Goal: Task Accomplishment & Management: Use online tool/utility

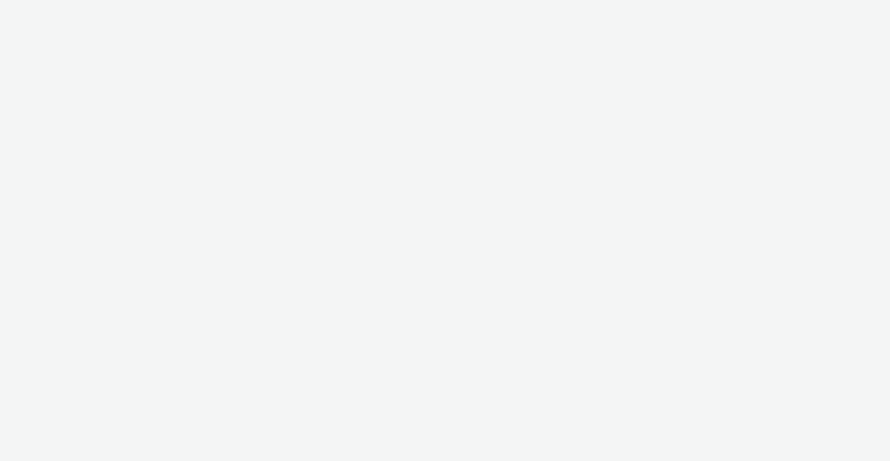
select select "ac009755-aa48-4799-8050-7a339a378eb8"
select select "974f22a8-96bf-4ab0-903c-b2da3aad1b4f"
select select "11a7df10-284f-415c-b52a-427acf4c31ae"
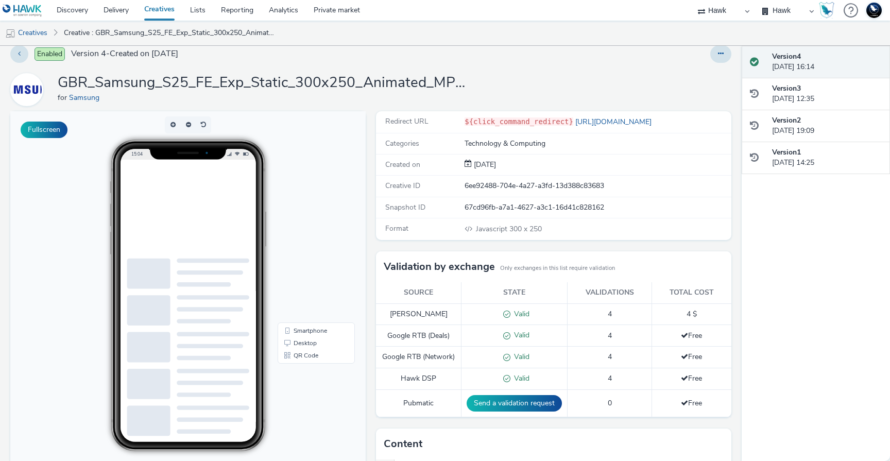
scroll to position [186, 0]
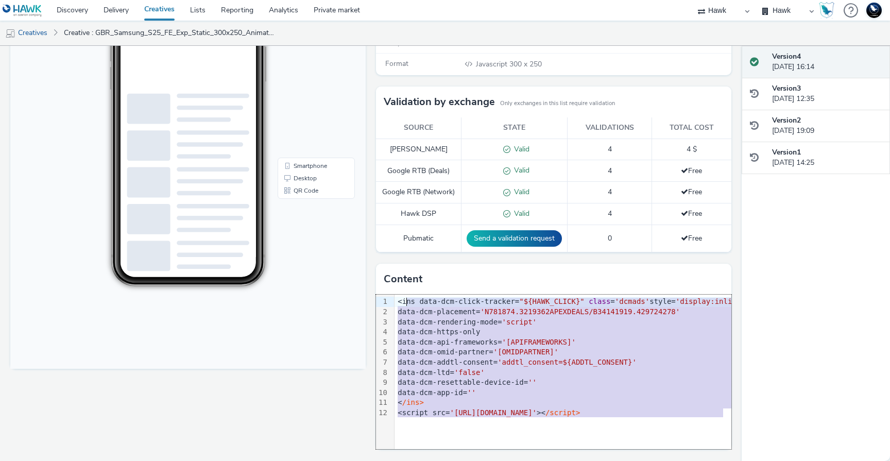
drag, startPoint x: 645, startPoint y: 429, endPoint x: 402, endPoint y: 301, distance: 274.7
click at [402, 301] on div "99 1 2 3 4 5 6 7 8 9 10 11 12 › <ins data-dcm-click-tracker= "${HAWK_CLICK}" cl…" at bounding box center [553, 372] width 355 height 155
click at [511, 363] on span "'addtl_consent=${ADDTL_CONSENT}'" at bounding box center [567, 362] width 139 height 8
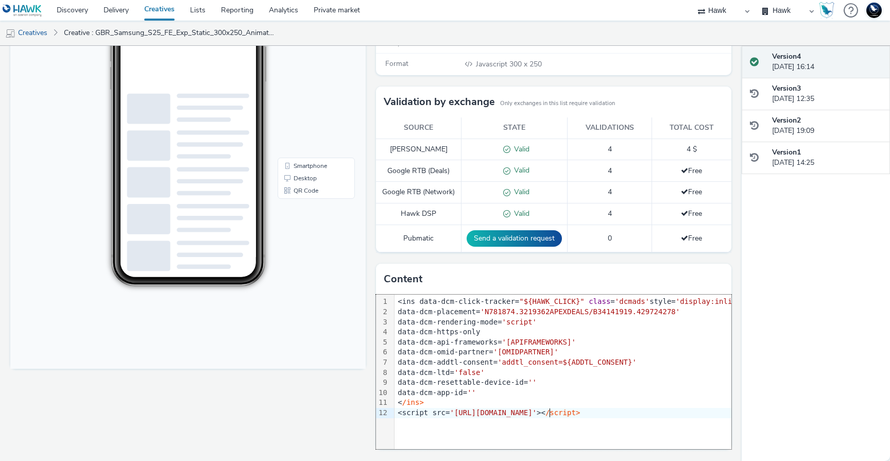
click at [537, 415] on span "'[URL][DOMAIN_NAME]'" at bounding box center [493, 413] width 87 height 8
click at [595, 425] on div "99 1 2 3 4 5 6 7 8 9 10 11 12 › <ins data-dcm-click-tracker= "${HAWK_CLICK}" cl…" at bounding box center [553, 372] width 355 height 155
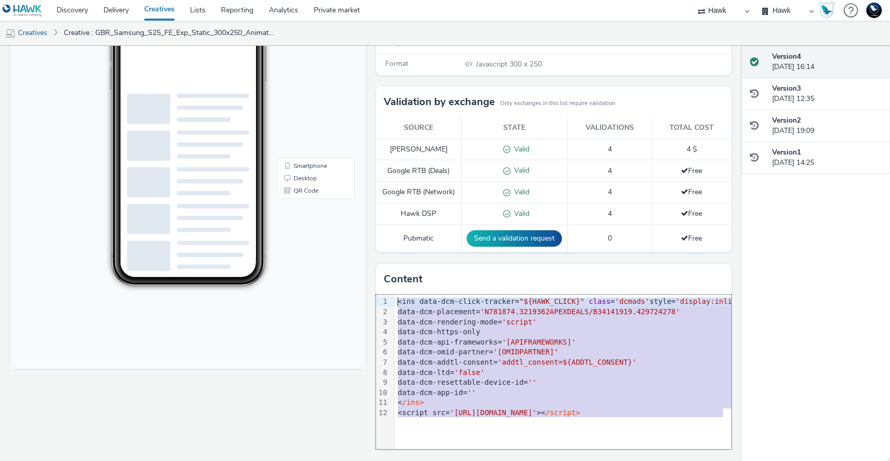
drag, startPoint x: 595, startPoint y: 425, endPoint x: 420, endPoint y: 309, distance: 209.6
click at [398, 298] on div "99 1 2 3 4 5 6 7 8 9 10 11 12 › <ins data-dcm-click-tracker= "${HAWK_CLICK}" cl…" at bounding box center [553, 372] width 355 height 155
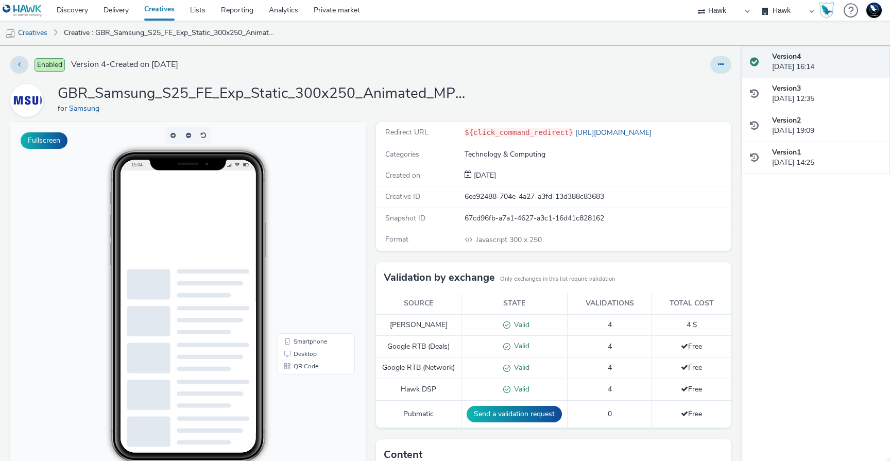
click at [710, 67] on button at bounding box center [720, 65] width 21 height 18
drag, startPoint x: 534, startPoint y: 95, endPoint x: 503, endPoint y: 124, distance: 41.9
click at [534, 96] on div "GBR_Samsung_S25_FE_Exp_Static_300x250_Animated_MPU_20250922 for Samsung" at bounding box center [370, 100] width 721 height 33
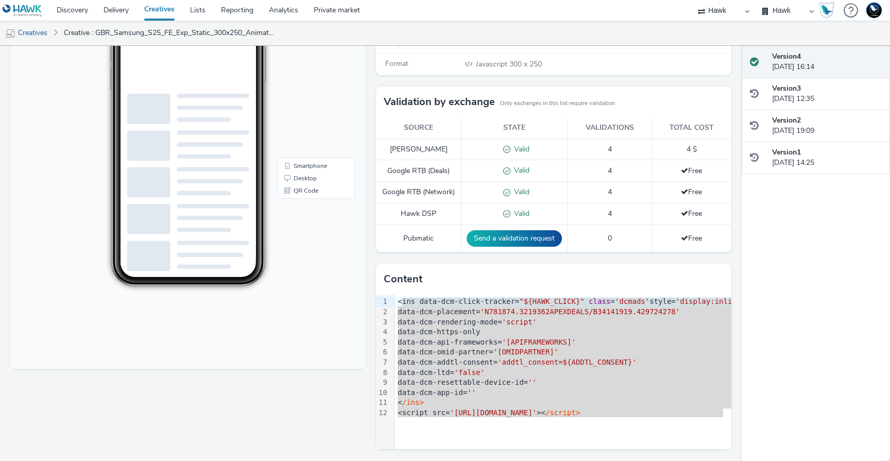
scroll to position [186, 0]
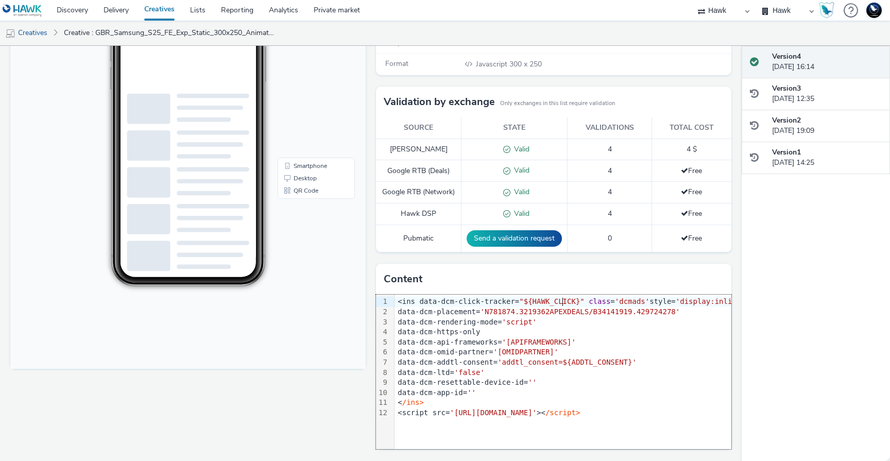
click at [557, 307] on div "<ins data-dcm-click-tracker= "${HAWK_CLICK}" class = 'dcmads' style= 'display:i…" at bounding box center [640, 302] width 490 height 10
drag, startPoint x: 578, startPoint y: 303, endPoint x: 524, endPoint y: 302, distance: 53.6
click at [523, 302] on span ""${HAWK_CLICK}"" at bounding box center [551, 301] width 65 height 8
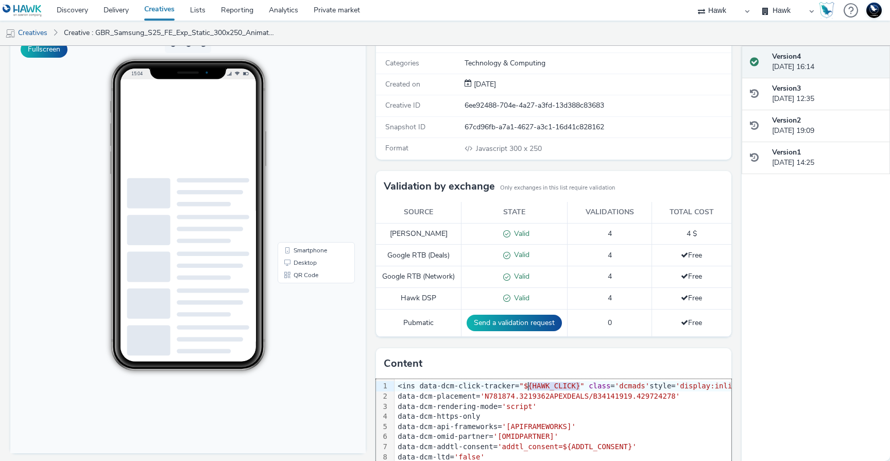
scroll to position [0, 0]
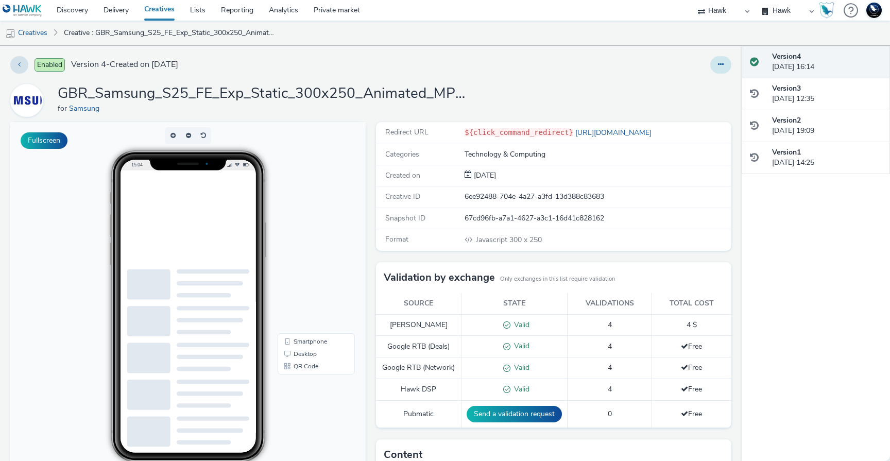
click at [710, 65] on button at bounding box center [720, 65] width 21 height 18
click at [700, 87] on link "Edit" at bounding box center [692, 85] width 77 height 21
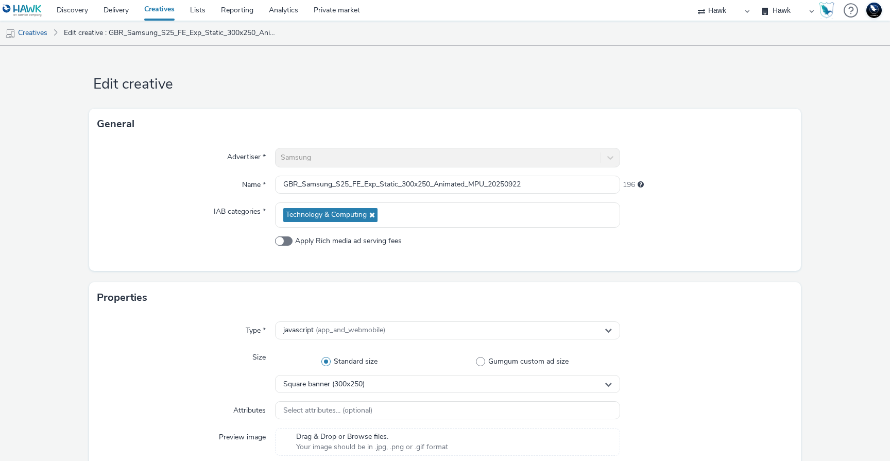
scroll to position [455, 0]
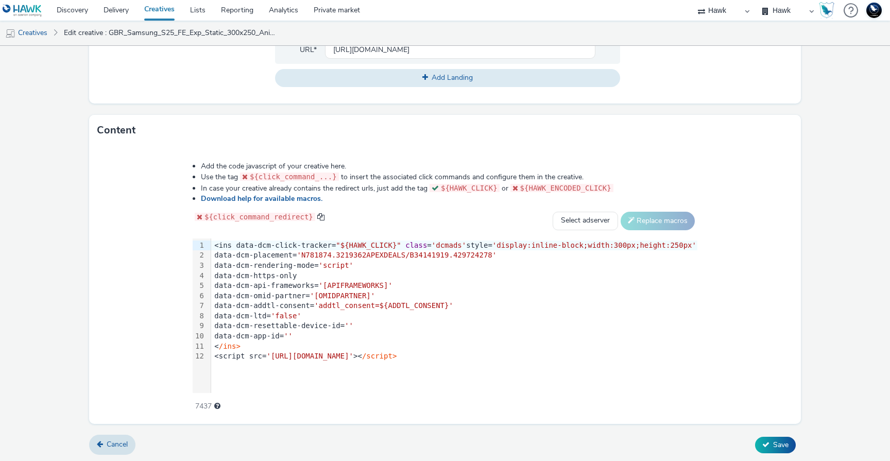
drag, startPoint x: 301, startPoint y: 179, endPoint x: 360, endPoint y: 240, distance: 84.2
click at [302, 180] on span "${click_command_...}" at bounding box center [293, 177] width 87 height 8
drag, startPoint x: 389, startPoint y: 270, endPoint x: 421, endPoint y: 270, distance: 31.9
click at [421, 271] on div "data-dcm-https-only" at bounding box center [454, 276] width 486 height 10
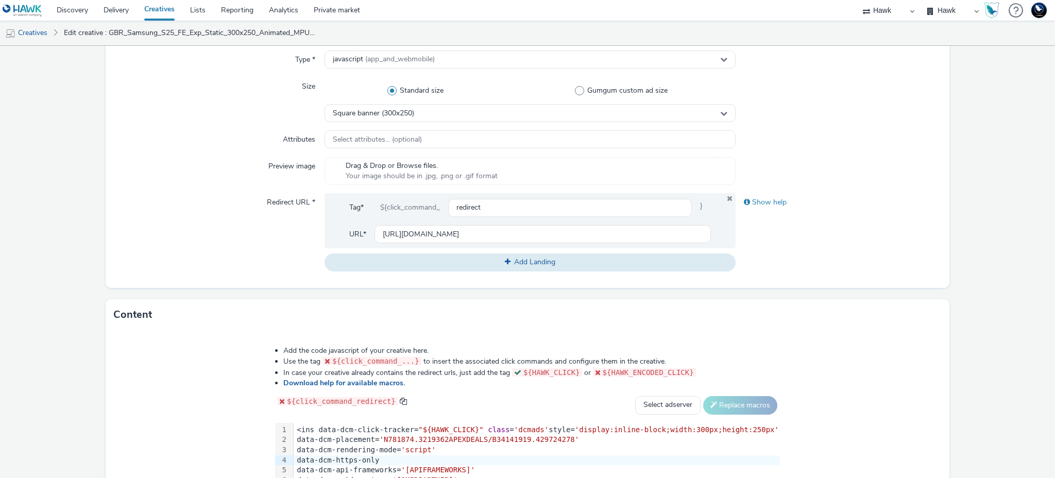
scroll to position [440, 0]
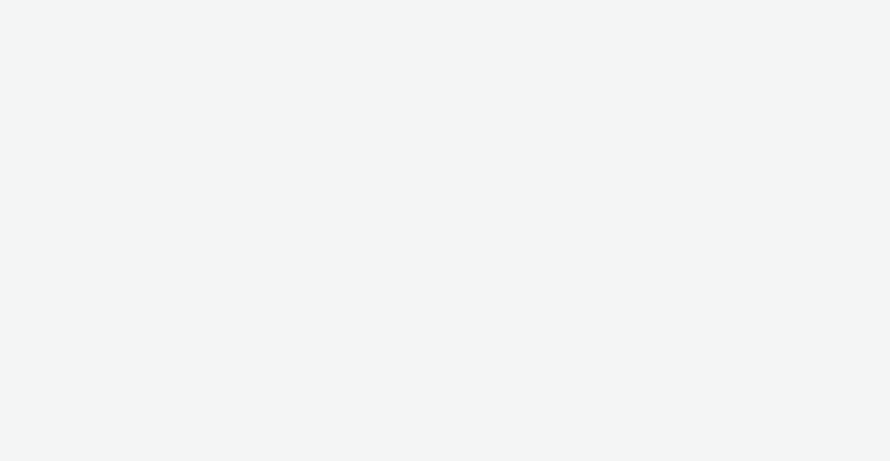
select select "11a7df10-284f-415c-b52a-427acf4c31ae"
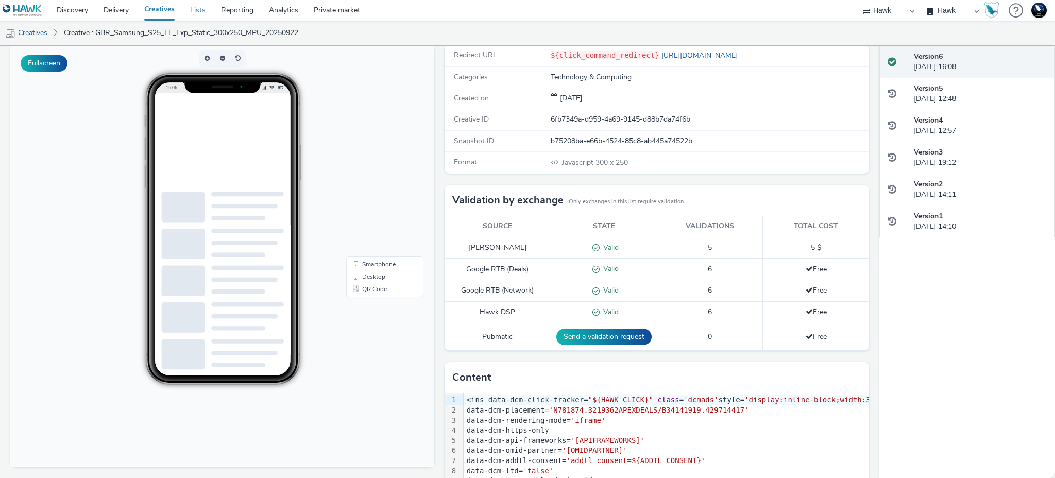
scroll to position [159, 0]
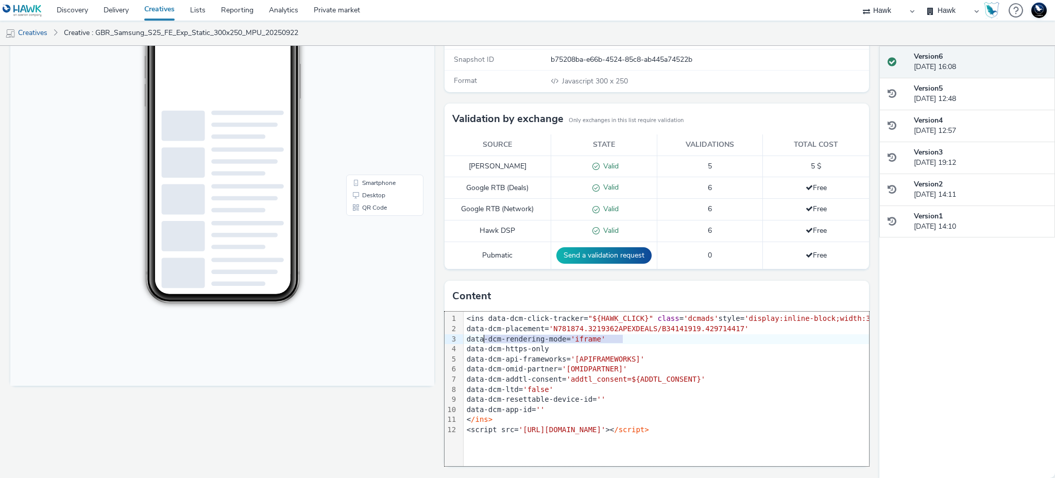
drag, startPoint x: 572, startPoint y: 336, endPoint x: 476, endPoint y: 336, distance: 96.3
click at [476, 336] on div "data-dcm-rendering-mode= 'iframe'" at bounding box center [709, 339] width 490 height 10
